Goal: Find specific page/section: Find specific page/section

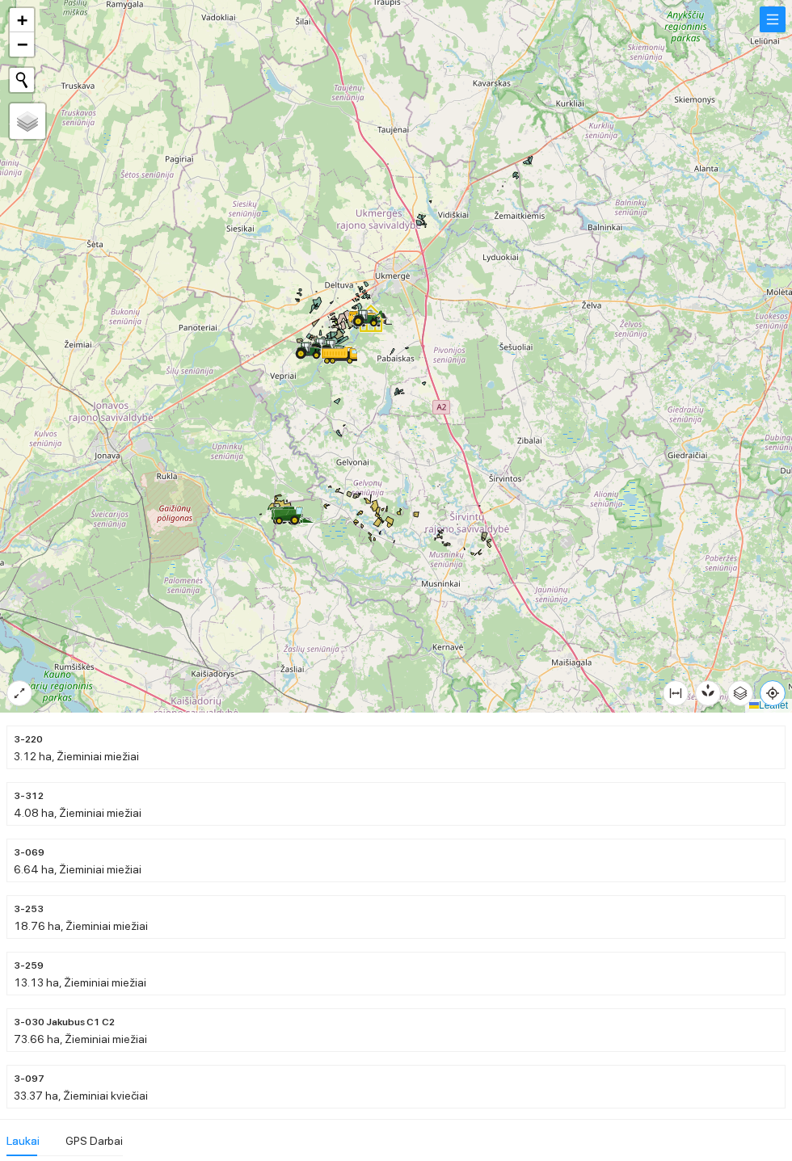
click at [774, 695] on icon "aim" at bounding box center [772, 693] width 3 height 3
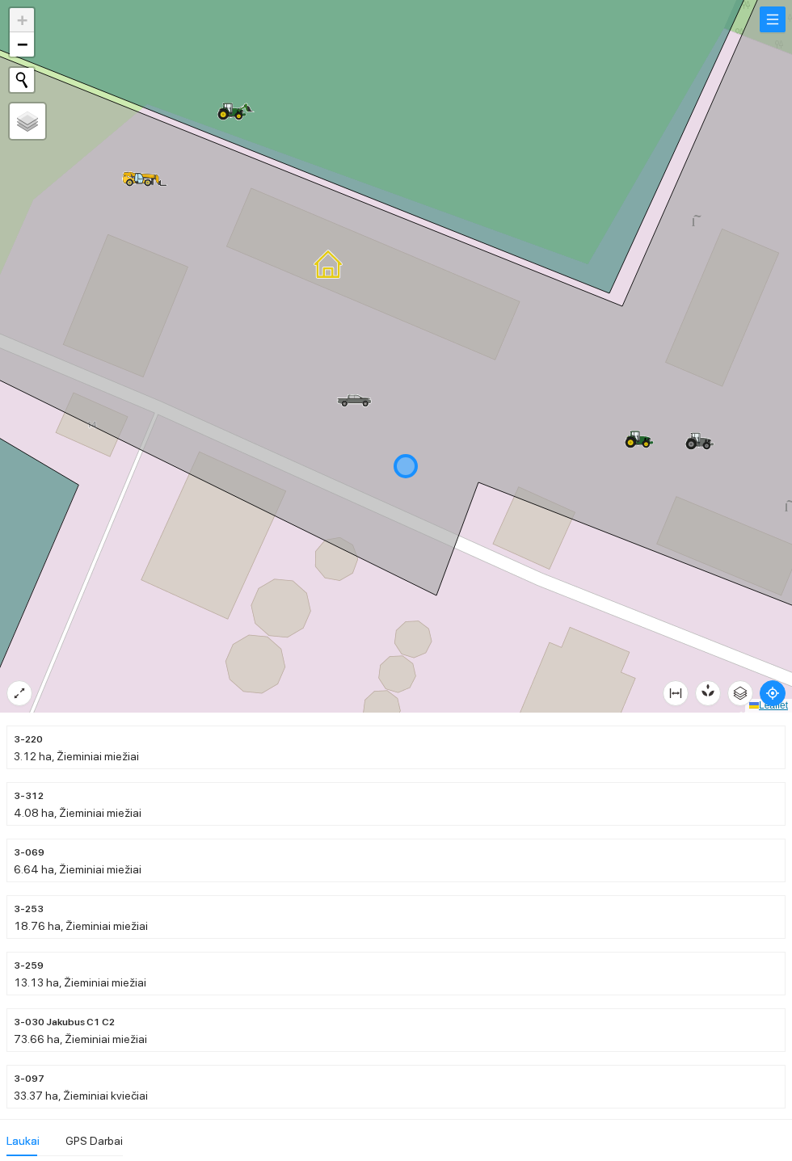
click at [782, 705] on link "Leaflet" at bounding box center [768, 705] width 39 height 11
click at [774, 695] on icon "aim" at bounding box center [772, 693] width 3 height 3
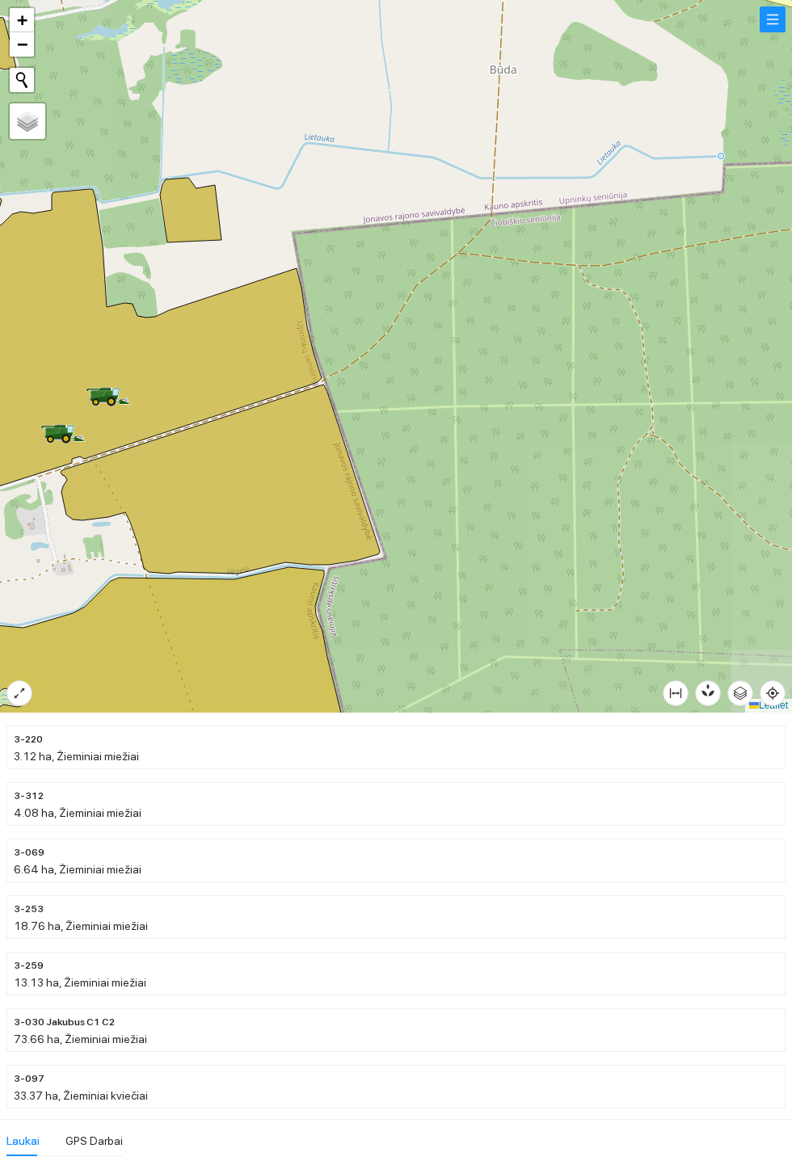
click at [224, 365] on icon at bounding box center [121, 350] width 402 height 323
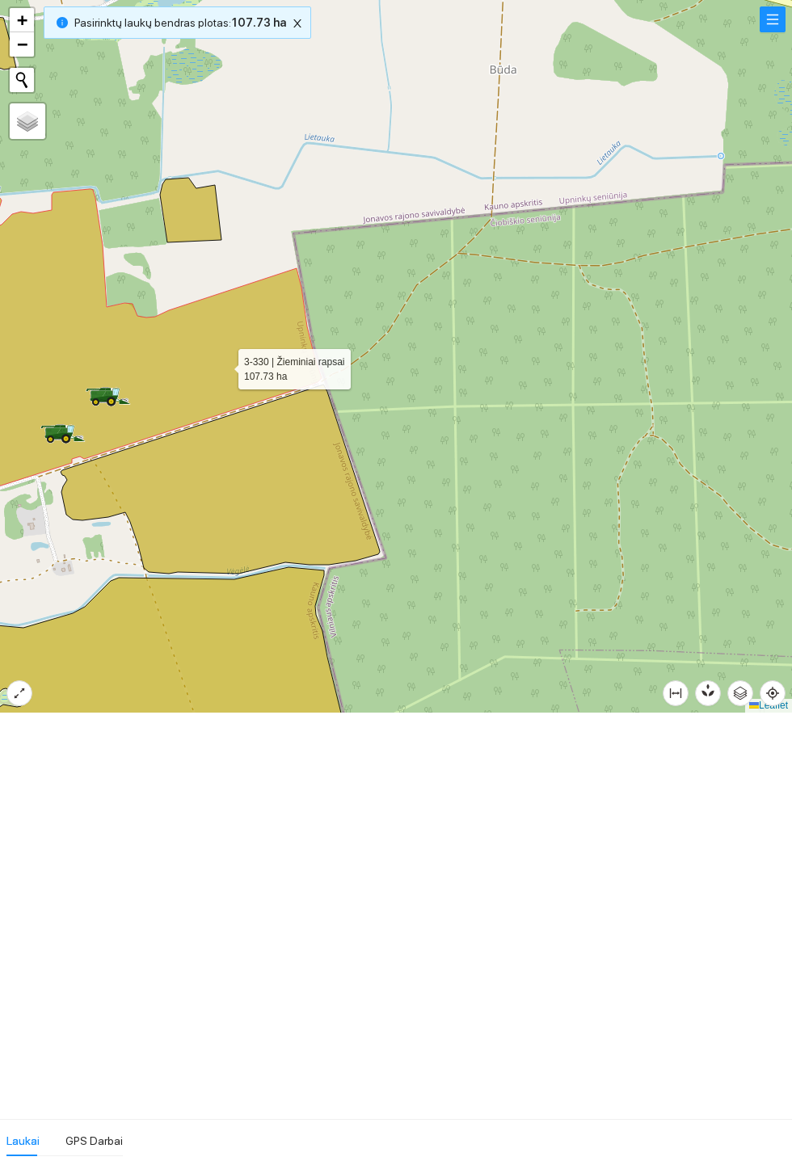
scroll to position [9988, 0]
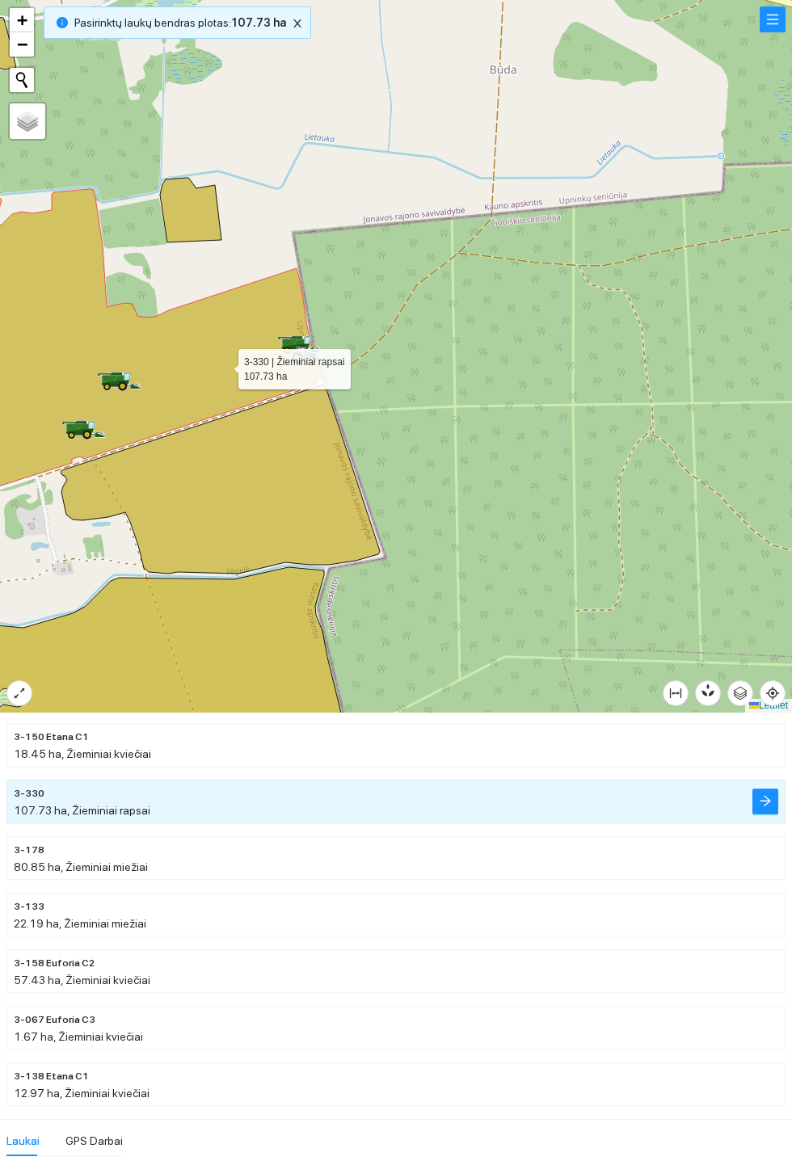
click at [219, 1156] on div "Laukai GPS Darbai" at bounding box center [396, 1140] width 792 height 42
